Goal: Information Seeking & Learning: Learn about a topic

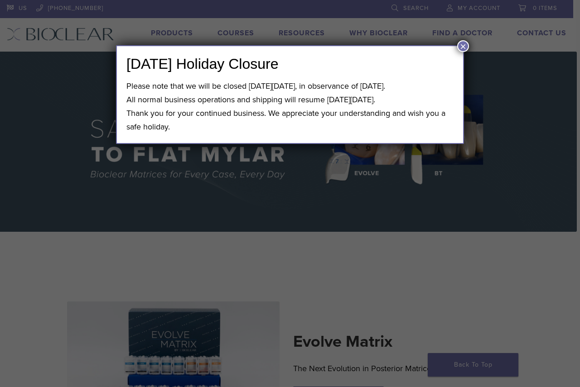
click at [457, 48] on button "×" at bounding box center [463, 46] width 12 height 12
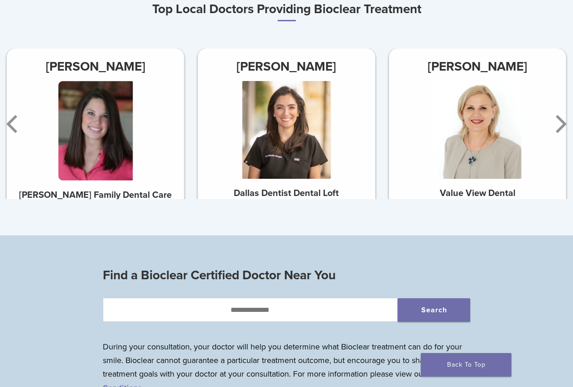
scroll to position [498, 0]
click at [557, 130] on icon "Next" at bounding box center [559, 123] width 18 height 54
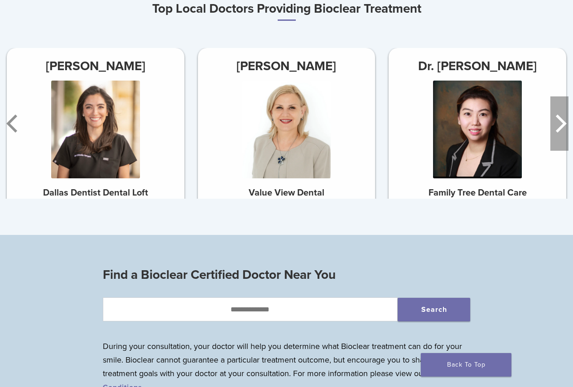
click at [557, 130] on icon "Next" at bounding box center [559, 123] width 18 height 54
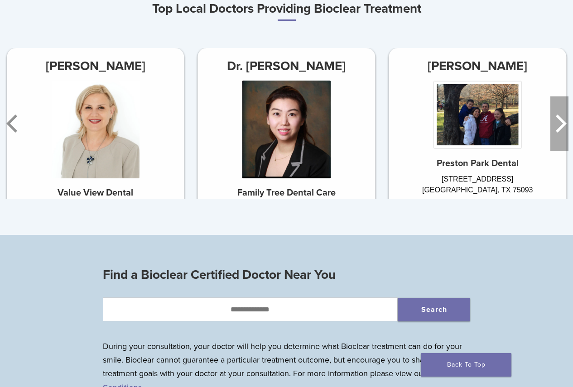
click at [557, 130] on icon "Next" at bounding box center [559, 123] width 18 height 54
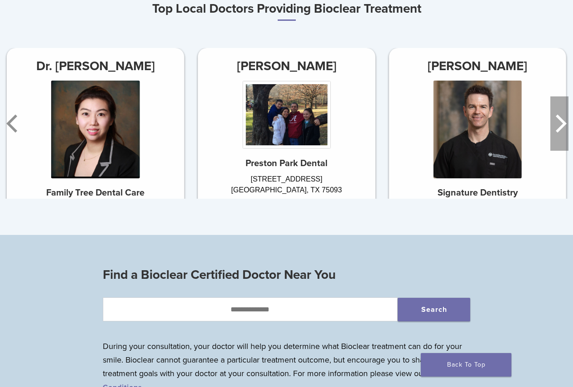
click at [557, 130] on icon "Next" at bounding box center [559, 123] width 18 height 54
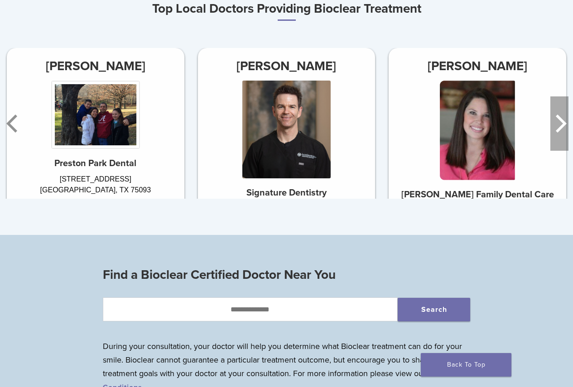
click at [557, 130] on icon "Next" at bounding box center [559, 123] width 18 height 54
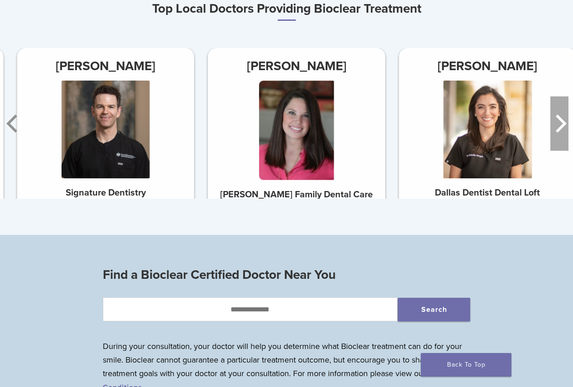
click at [557, 130] on icon "Next" at bounding box center [559, 123] width 18 height 54
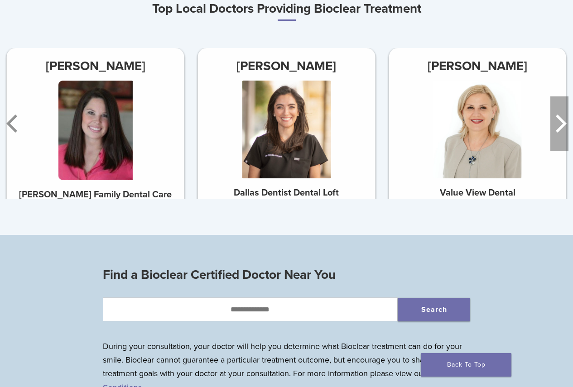
click at [557, 130] on icon "Next" at bounding box center [559, 123] width 18 height 54
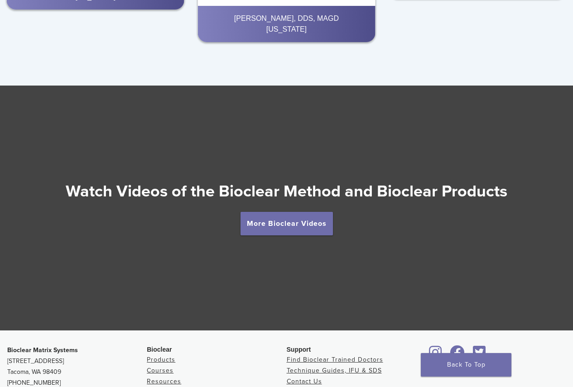
scroll to position [1449, 0]
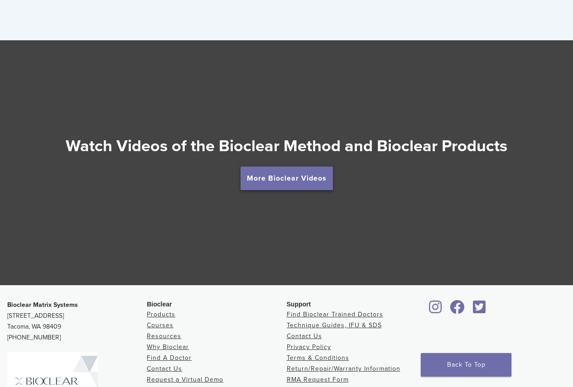
click at [325, 189] on link "More Bioclear Videos" at bounding box center [286, 179] width 92 height 24
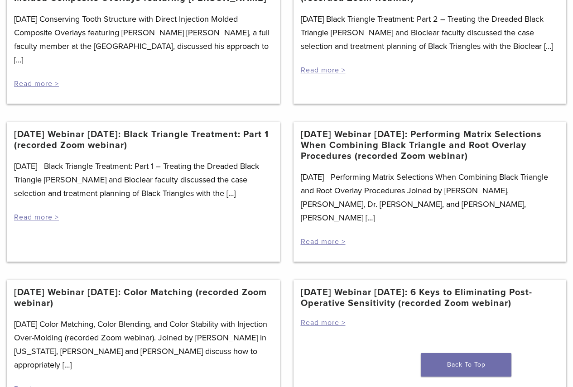
scroll to position [608, 0]
click at [106, 288] on link "[DATE] Webinar [DATE]: Color Matching (recorded Zoom webinar)" at bounding box center [143, 299] width 259 height 22
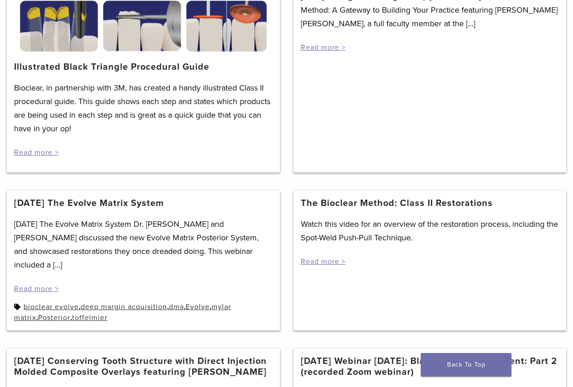
scroll to position [246, 0]
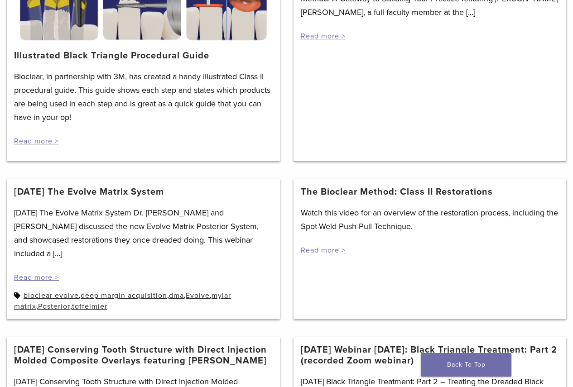
click at [323, 250] on link "Read more >" at bounding box center [323, 250] width 45 height 9
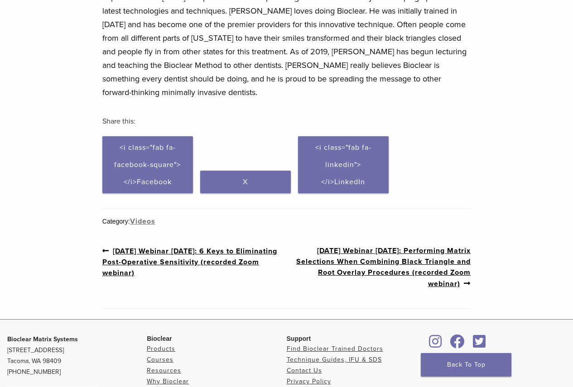
scroll to position [362, 0]
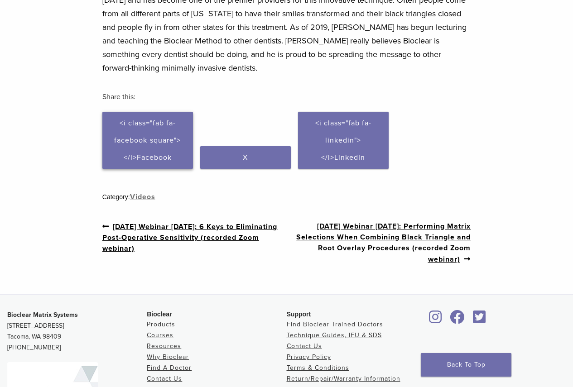
click at [181, 119] on link "Click to share on Facebook (Opens in new window) <i class="fab fa-facebook-squa…" at bounding box center [147, 140] width 91 height 57
click at [262, 149] on link "Click to share on X (Opens in new window) X" at bounding box center [245, 157] width 91 height 23
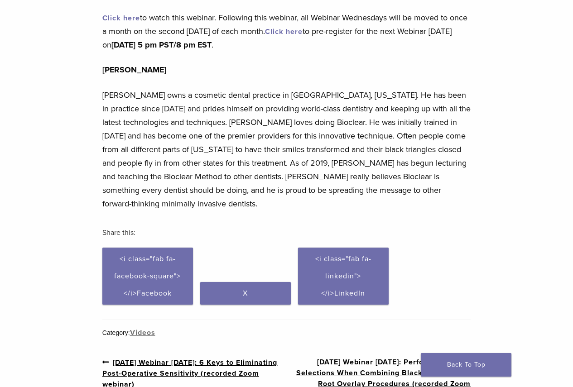
scroll to position [272, 0]
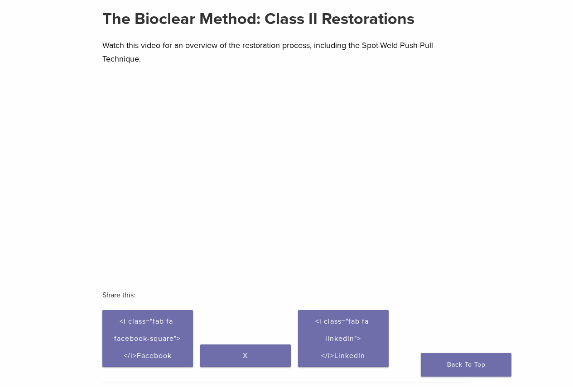
scroll to position [91, 0]
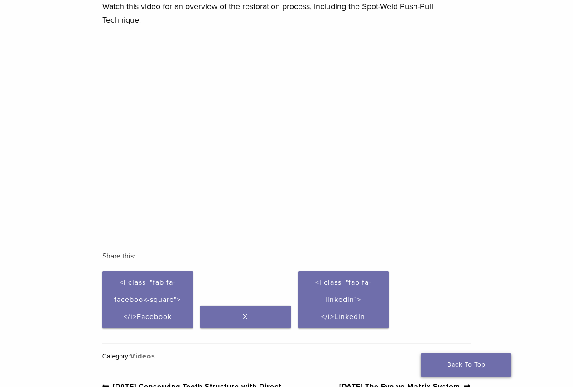
scroll to position [134, 0]
